Goal: Transaction & Acquisition: Purchase product/service

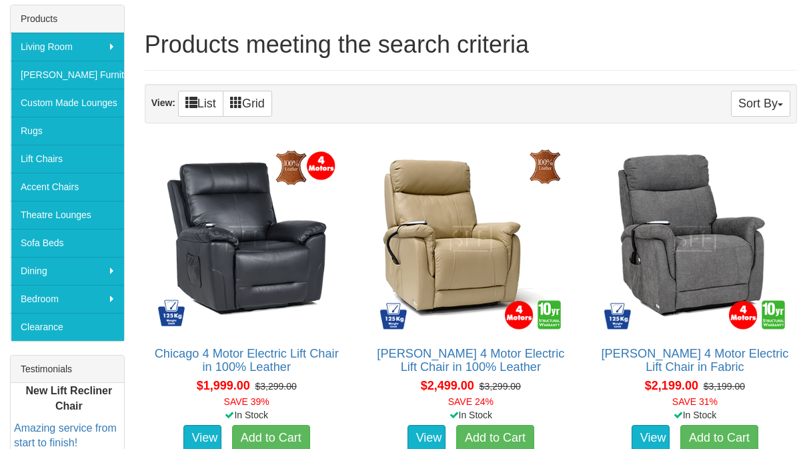
scroll to position [25, 0]
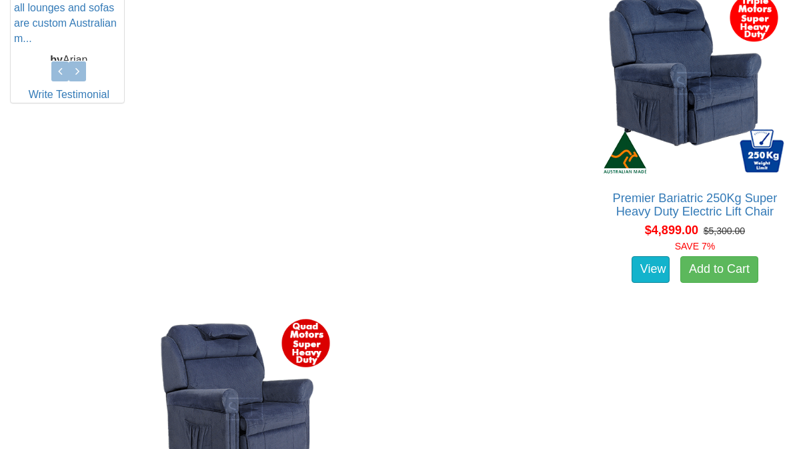
scroll to position [690, 0]
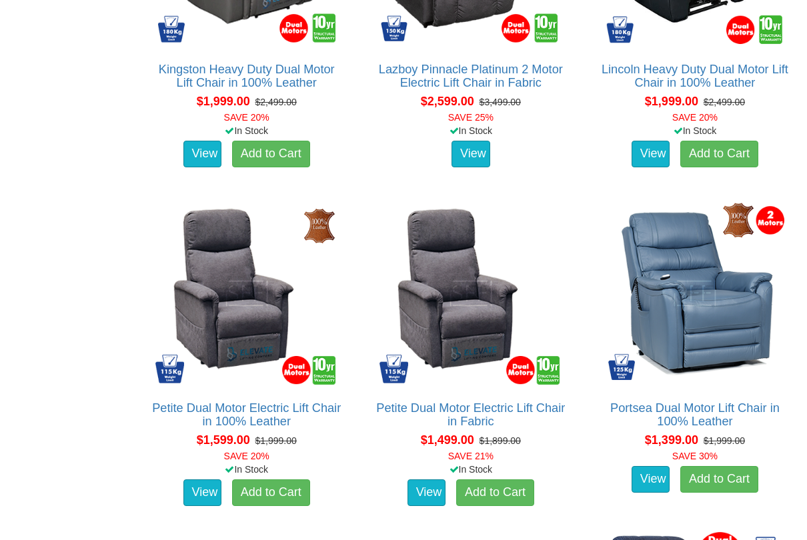
scroll to position [1172, 0]
click at [753, 252] on img at bounding box center [694, 293] width 189 height 189
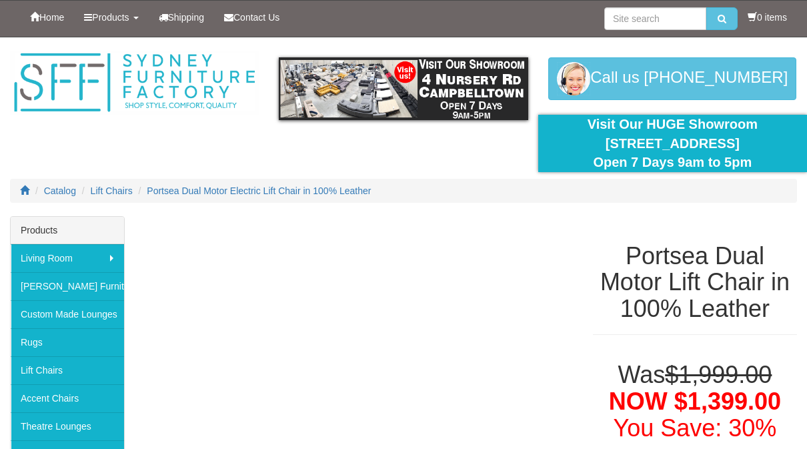
click at [623, 328] on div "Portsea Dual Motor Lift Chair in 100% Leather" at bounding box center [695, 289] width 204 height 93
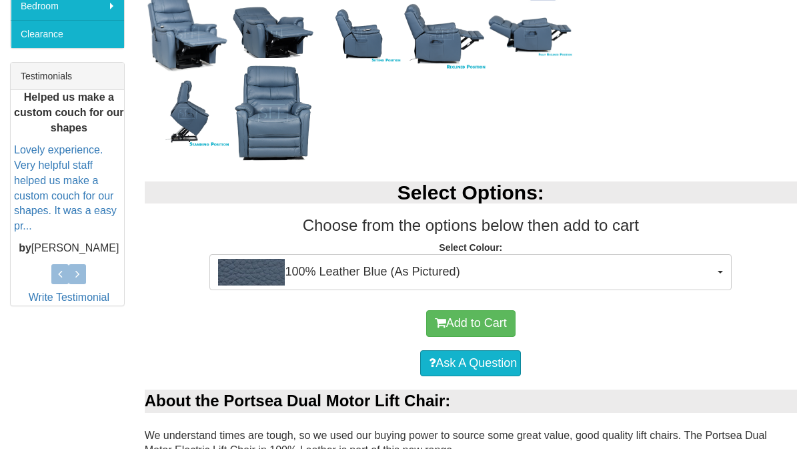
scroll to position [485, 0]
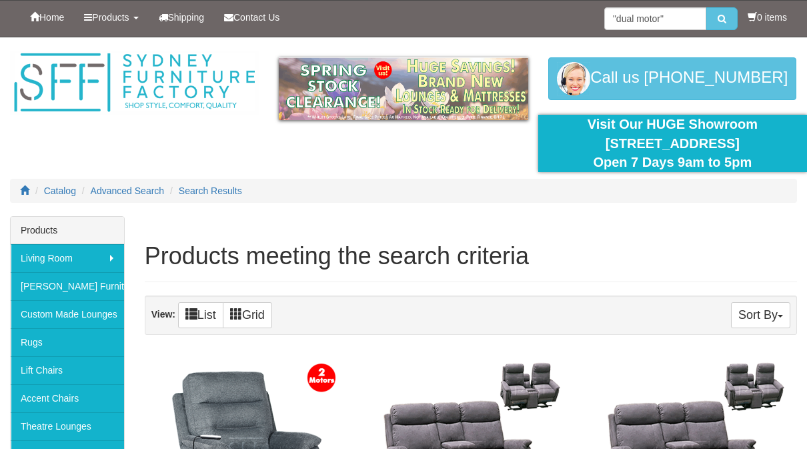
scroll to position [1210, 0]
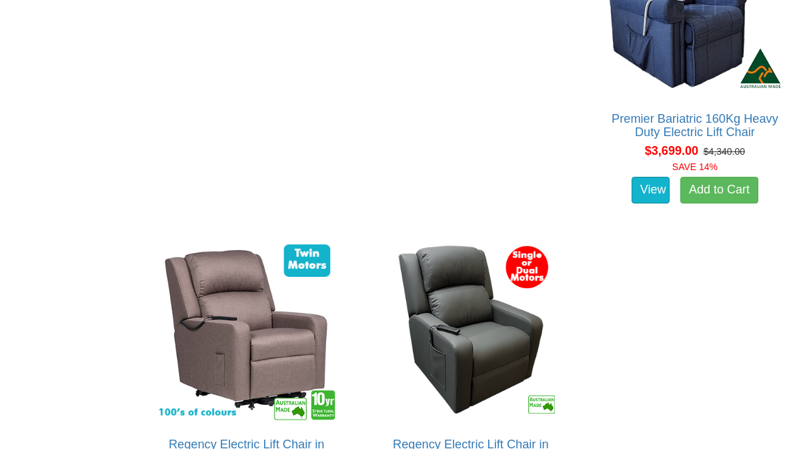
scroll to position [1787, 0]
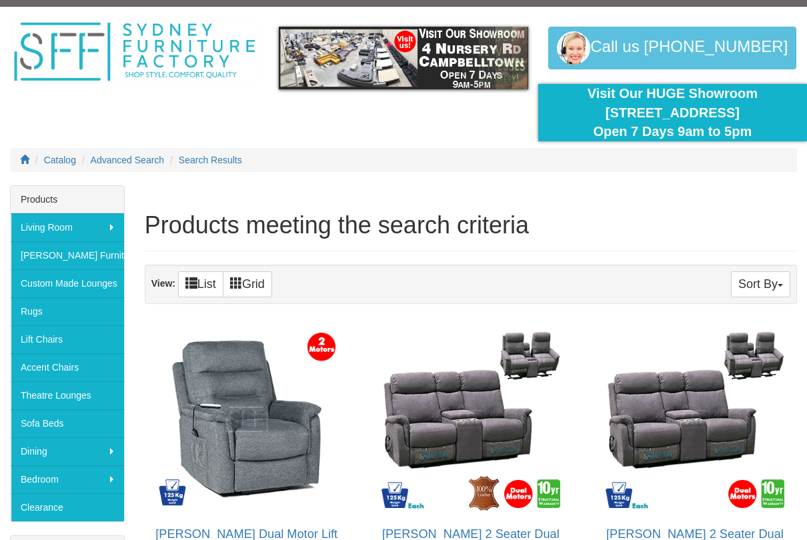
scroll to position [31, 0]
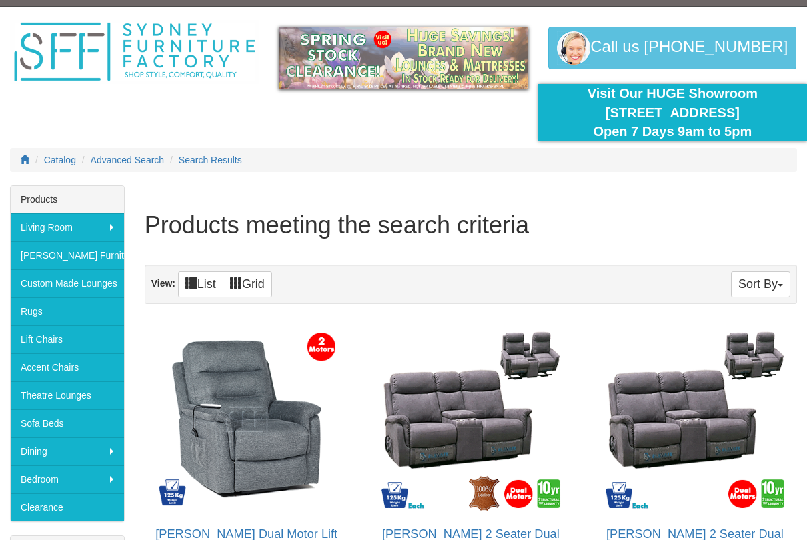
click at [25, 369] on link "Accent Chairs" at bounding box center [67, 367] width 113 height 28
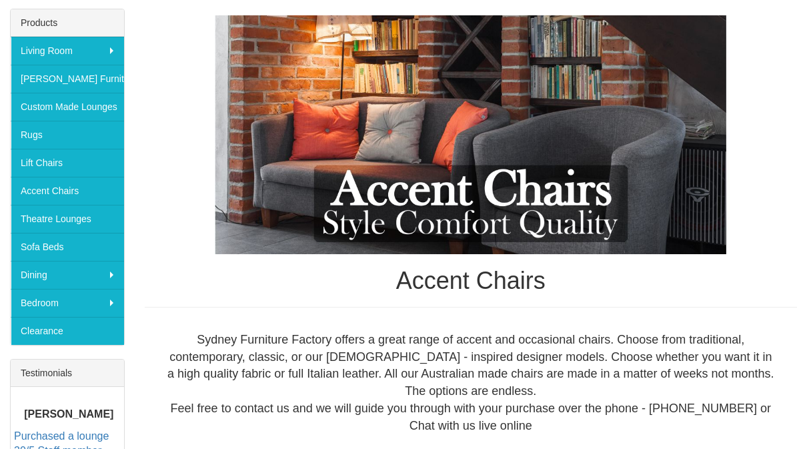
scroll to position [206, 0]
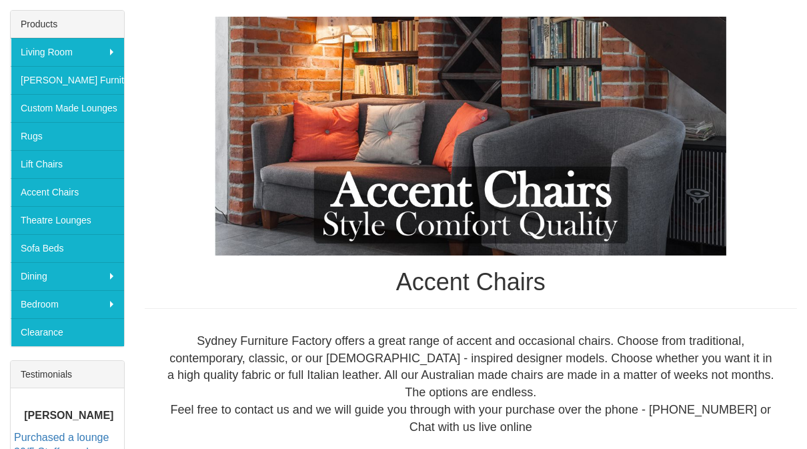
click at [39, 223] on link "Theatre Lounges" at bounding box center [67, 220] width 113 height 28
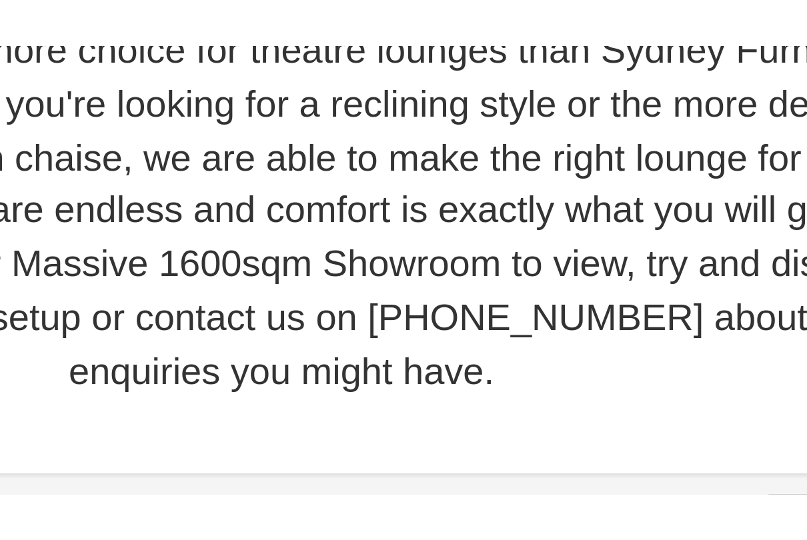
scroll to position [706, 0]
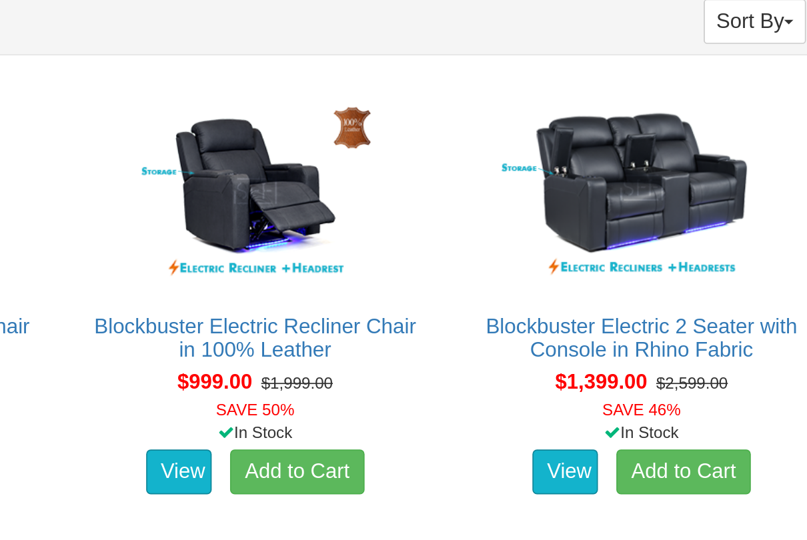
click at [631, 405] on link "View" at bounding box center [650, 418] width 39 height 27
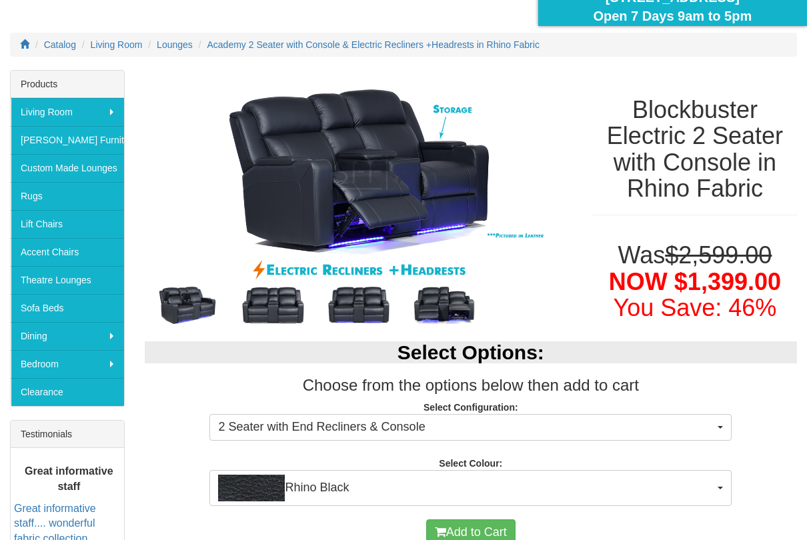
scroll to position [146, 0]
click at [330, 448] on span "Rhino Black" at bounding box center [466, 488] width 496 height 27
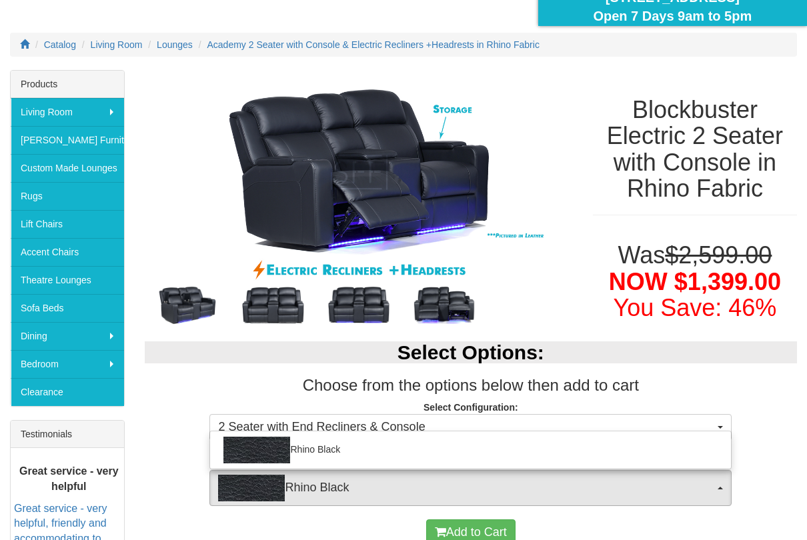
click at [799, 375] on div at bounding box center [403, 270] width 807 height 540
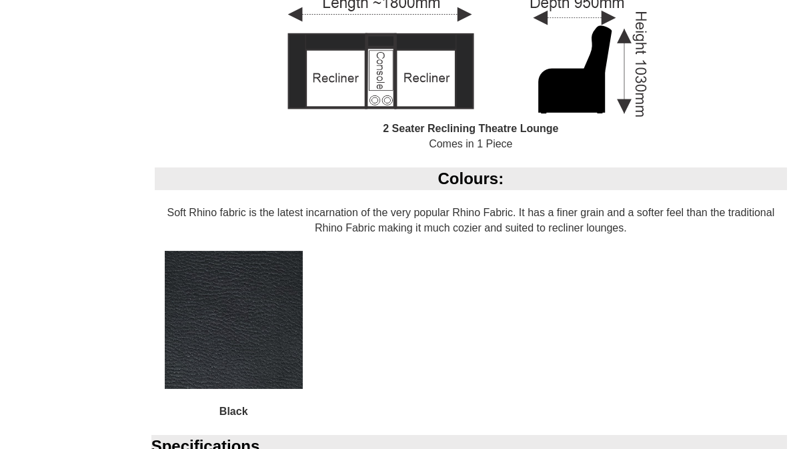
scroll to position [1094, 0]
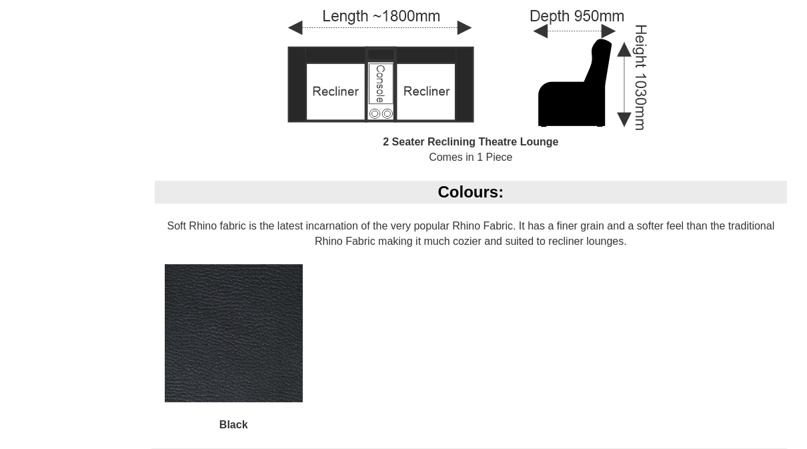
click at [787, 133] on div "Configuration & Dimensions: The Blockbuster comes with the back cushions remove…" at bounding box center [471, 42] width 652 height 278
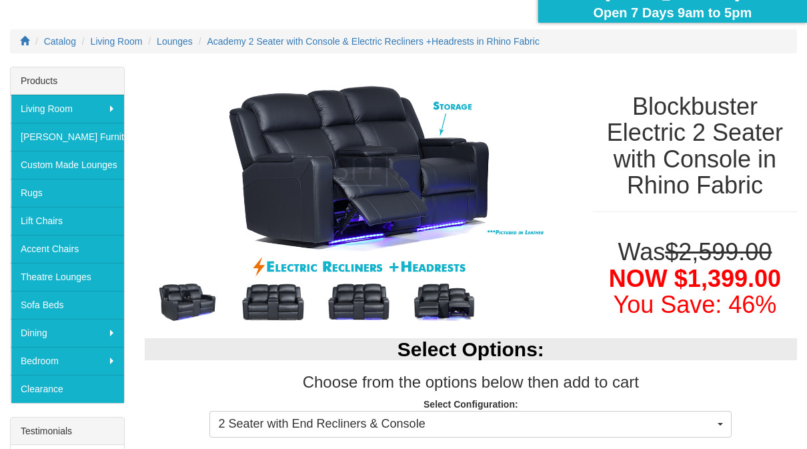
scroll to position [149, 0]
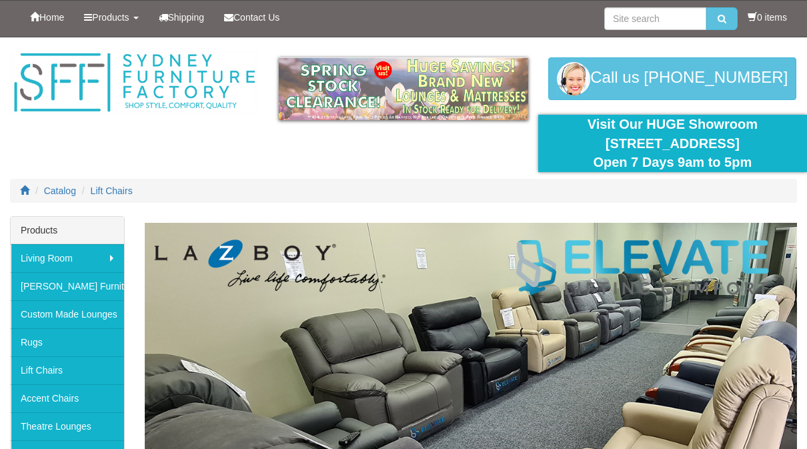
click at [690, 288] on img at bounding box center [471, 424] width 652 height 402
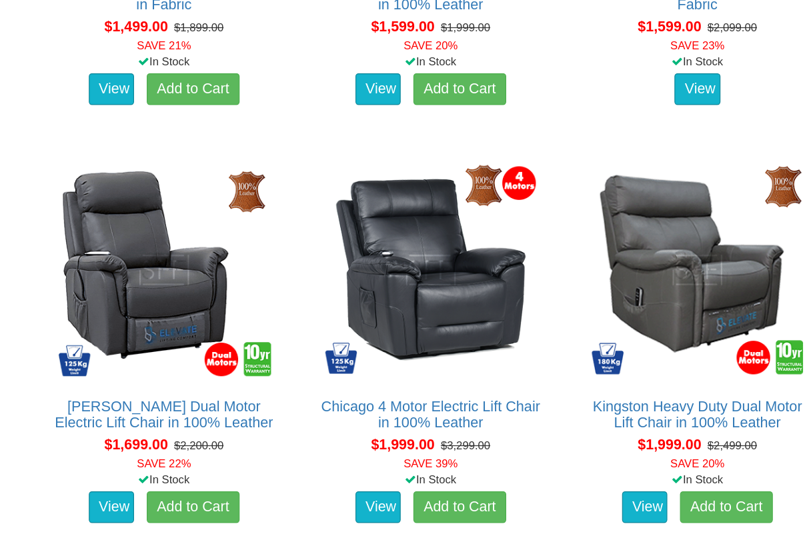
scroll to position [1355, 0]
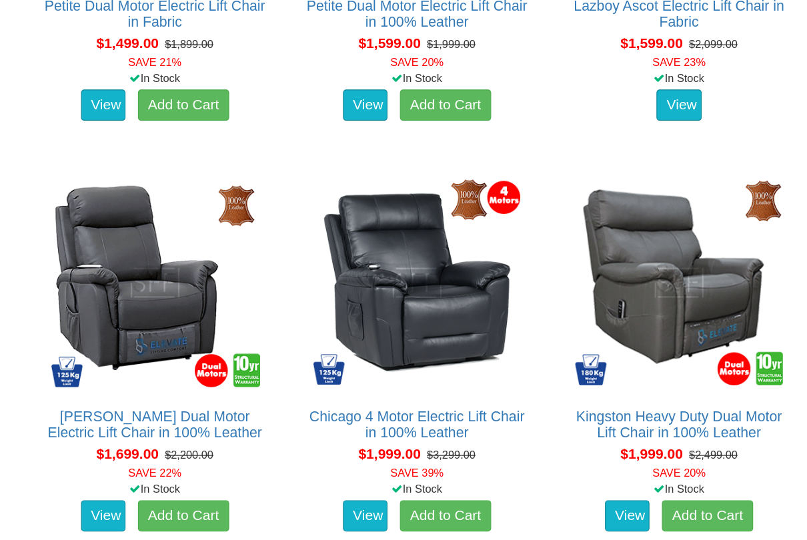
click at [152, 241] on img at bounding box center [246, 313] width 189 height 189
